Goal: Find specific page/section: Find specific page/section

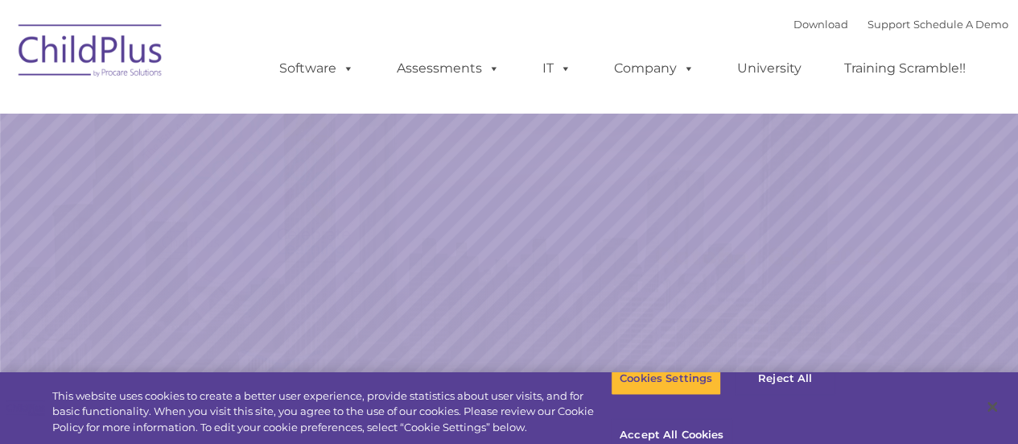
select select "MEDIUM"
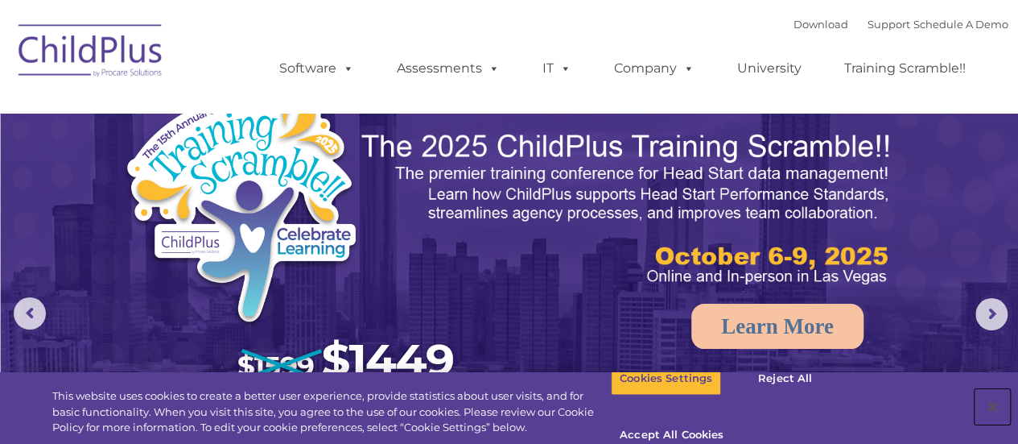
click at [999, 392] on button "Close" at bounding box center [992, 406] width 35 height 35
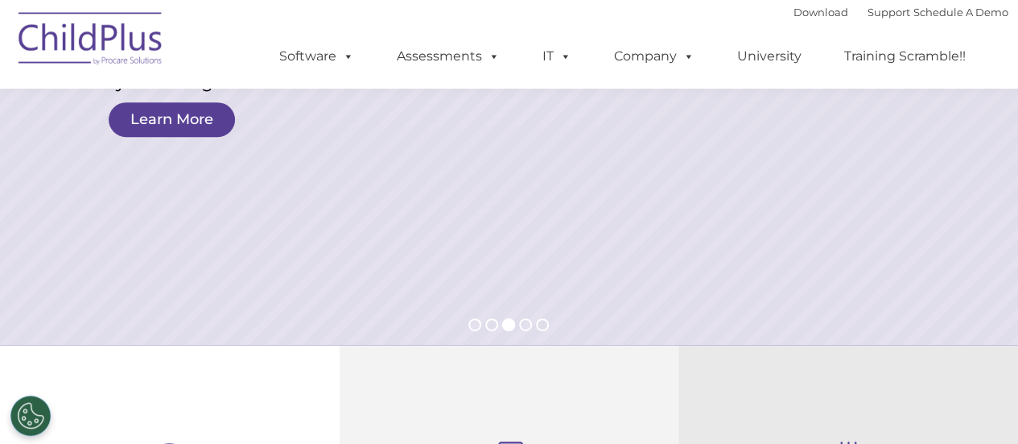
scroll to position [259, 0]
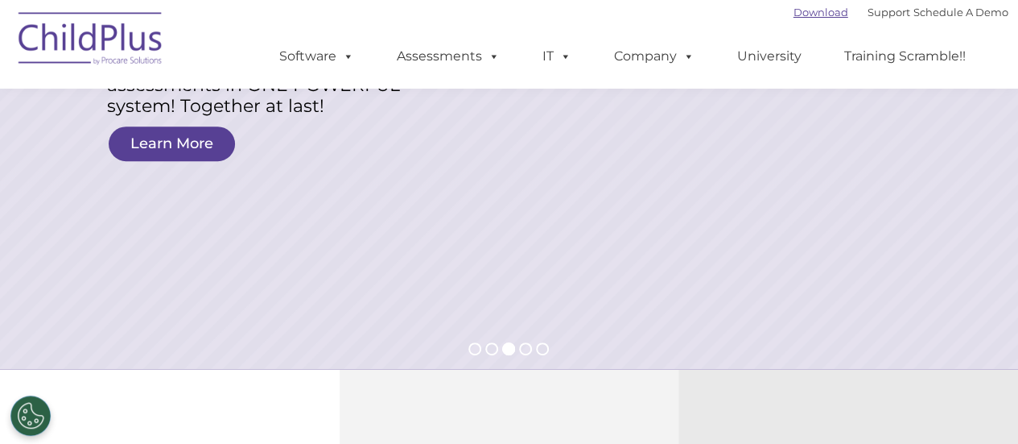
click at [799, 15] on link "Download" at bounding box center [821, 12] width 55 height 13
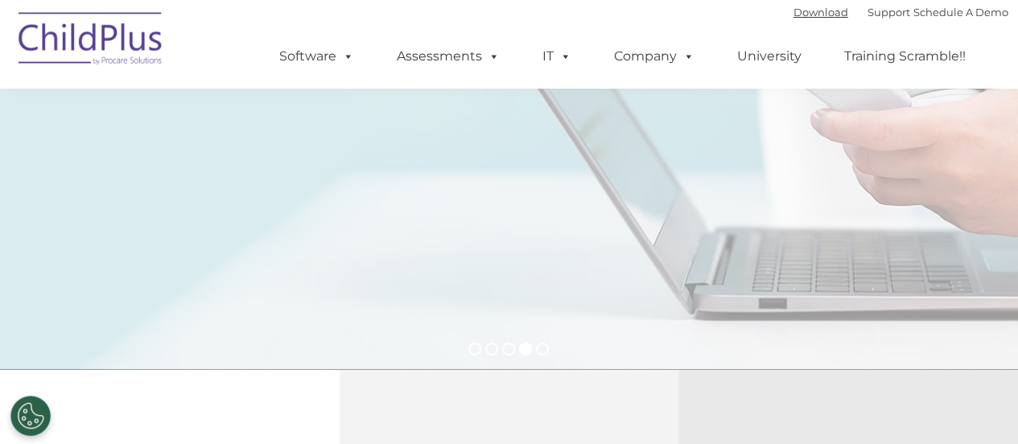
scroll to position [0, 0]
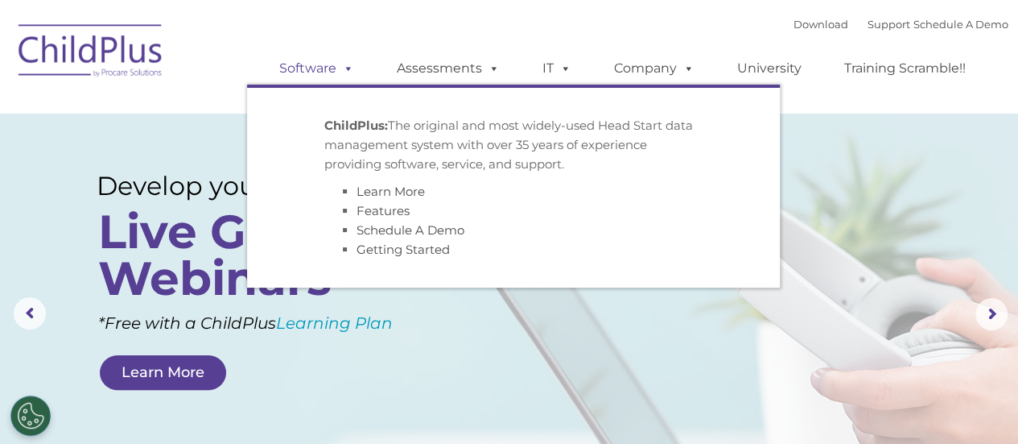
click at [338, 75] on span at bounding box center [345, 67] width 18 height 15
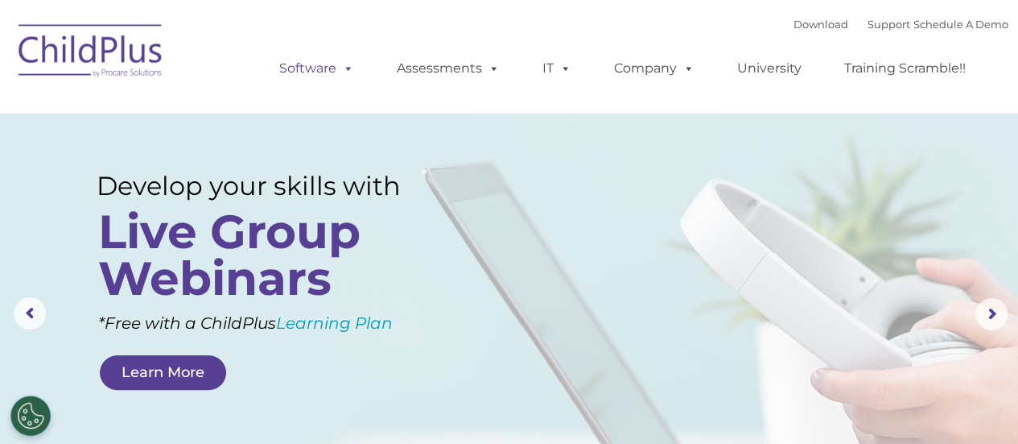
click at [338, 75] on span at bounding box center [345, 67] width 18 height 15
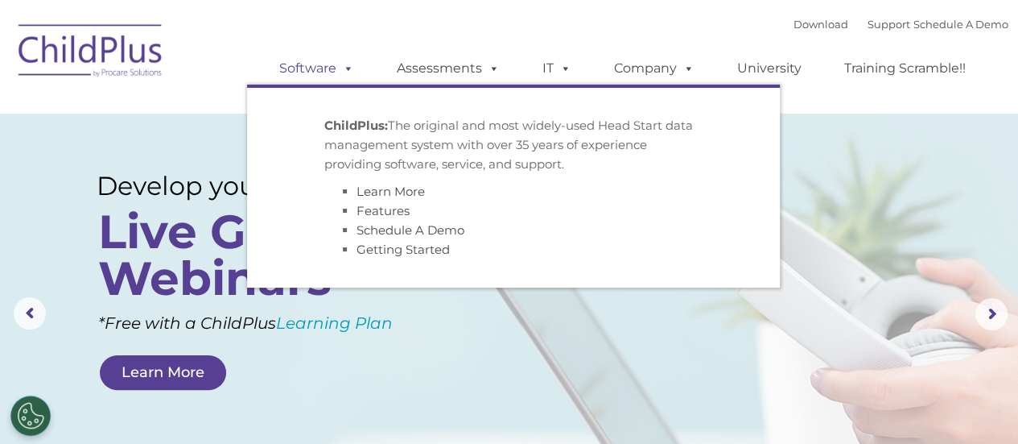
click at [338, 75] on span at bounding box center [345, 67] width 18 height 15
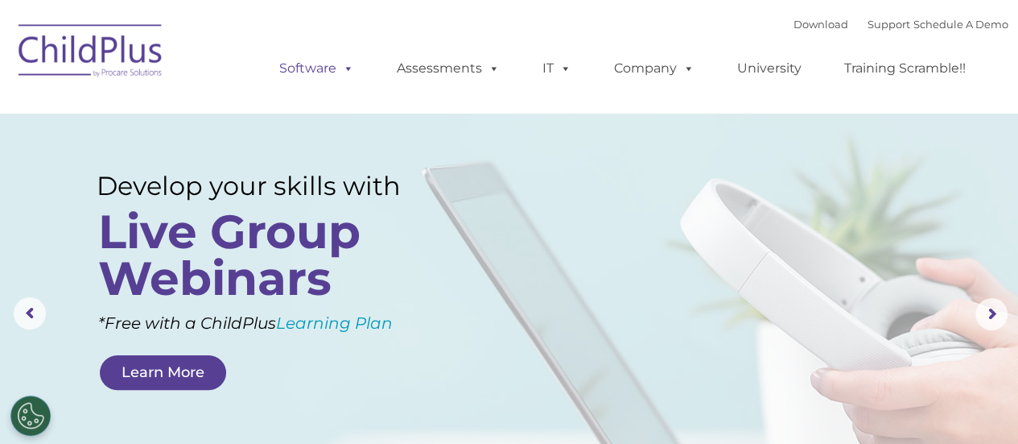
click at [317, 56] on link "Software" at bounding box center [316, 68] width 107 height 32
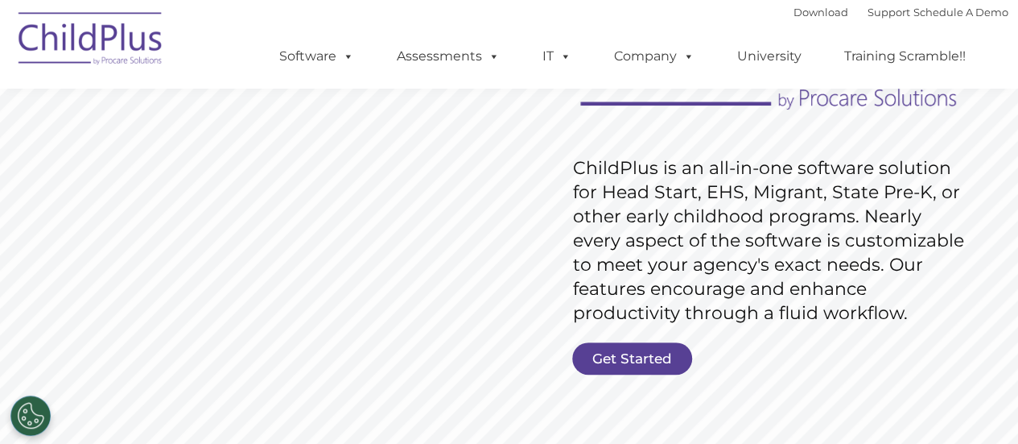
scroll to position [199, 0]
click at [712, 249] on rs-layer "ChildPlus is an all-in-one software solution for Head Start, EHS, Migrant, Stat…" at bounding box center [772, 241] width 399 height 169
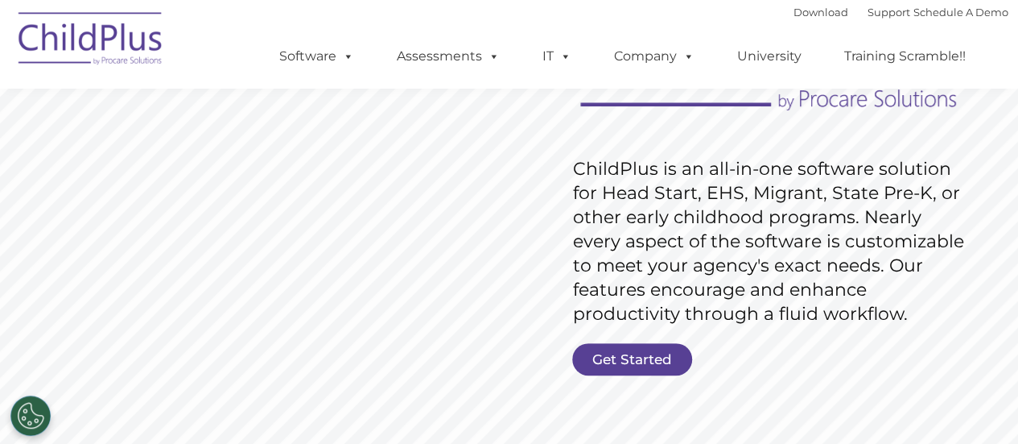
click at [712, 249] on rs-layer "ChildPlus is an all-in-one software solution for Head Start, EHS, Migrant, Stat…" at bounding box center [772, 241] width 399 height 169
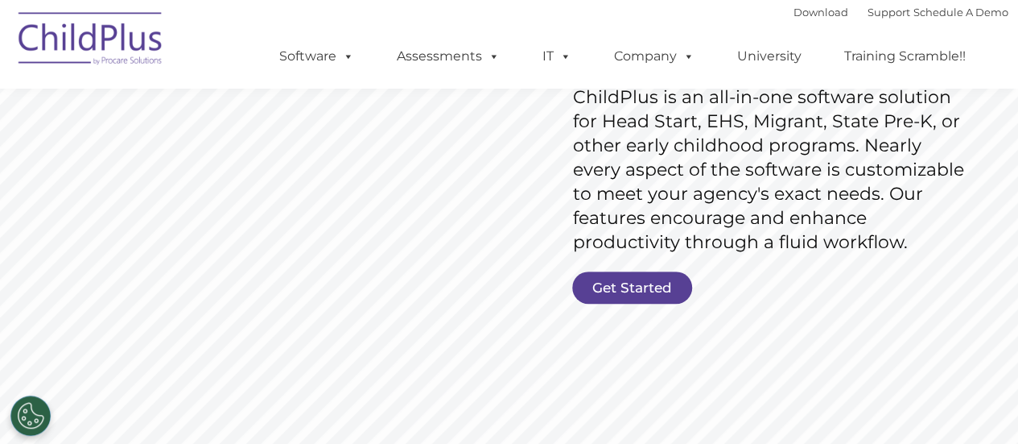
scroll to position [308, 0]
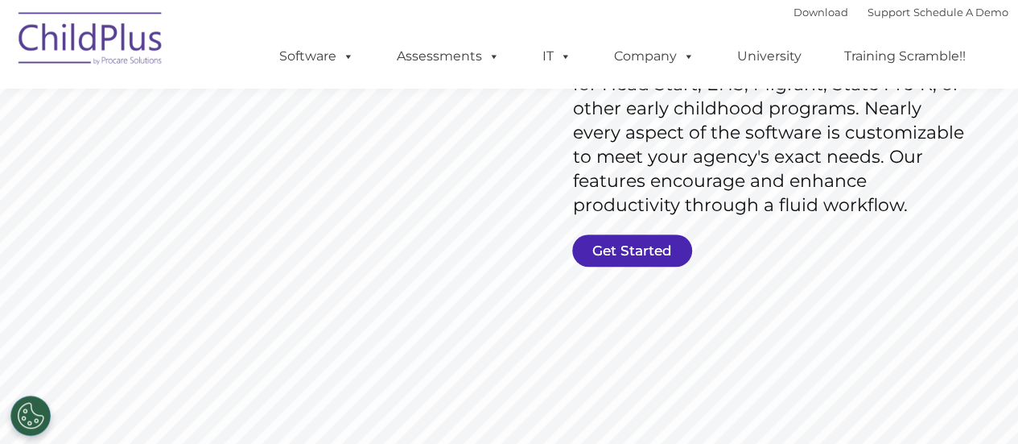
click at [592, 242] on link "Get Started" at bounding box center [632, 250] width 120 height 32
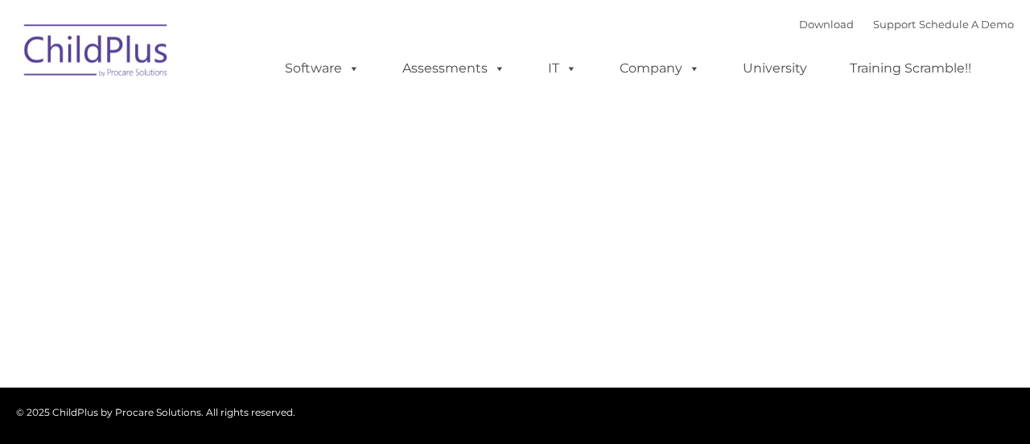
type input ""
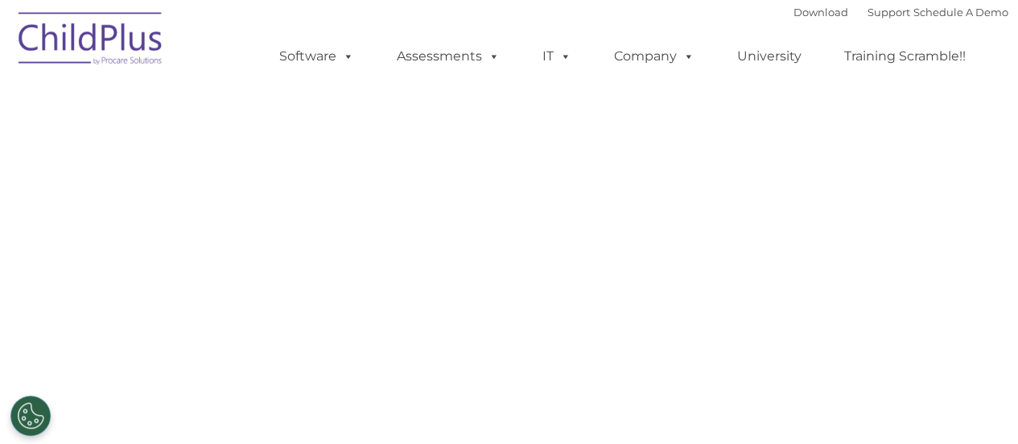
select select "MEDIUM"
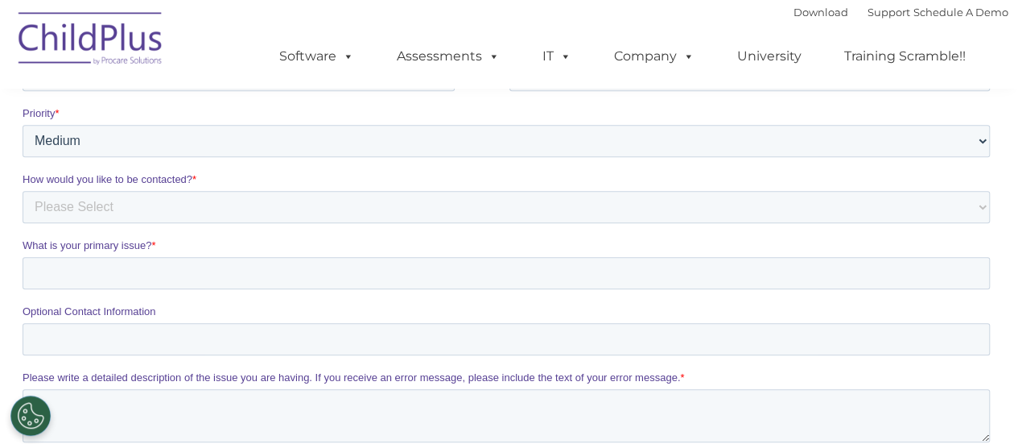
scroll to position [367, 0]
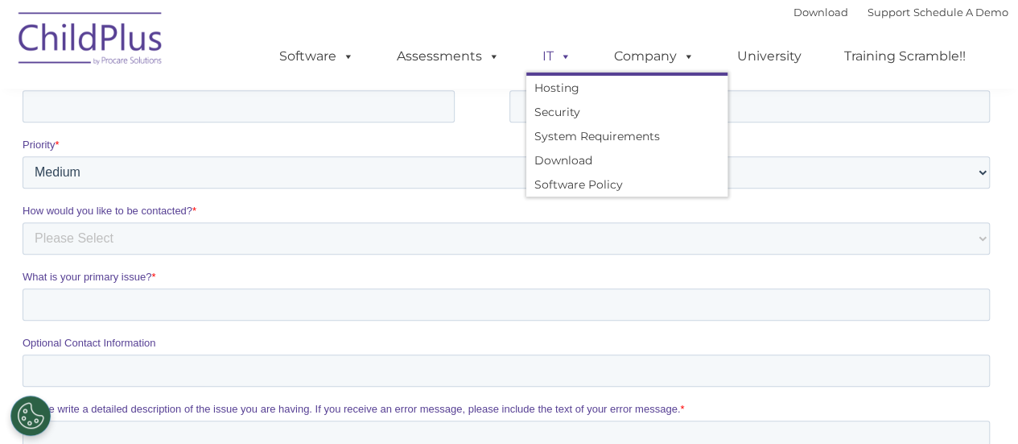
click at [543, 60] on link "IT" at bounding box center [556, 56] width 61 height 32
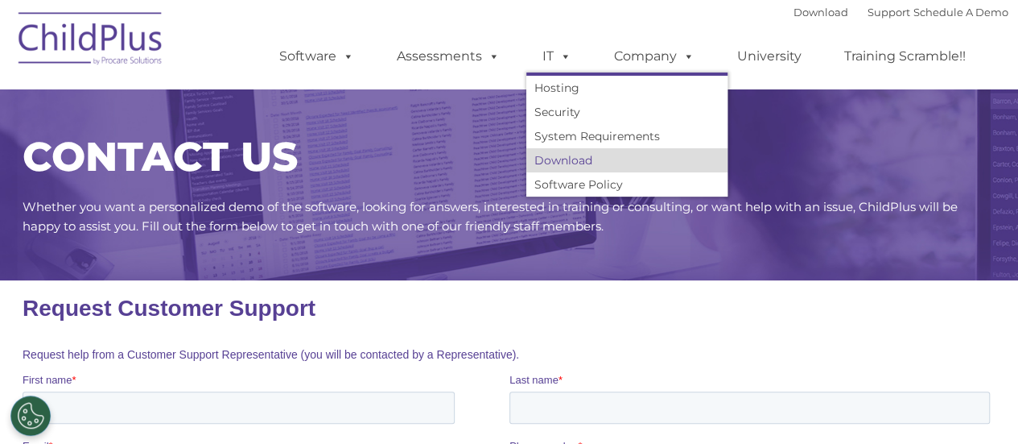
click at [561, 157] on link "Download" at bounding box center [626, 160] width 201 height 24
